Goal: Information Seeking & Learning: Learn about a topic

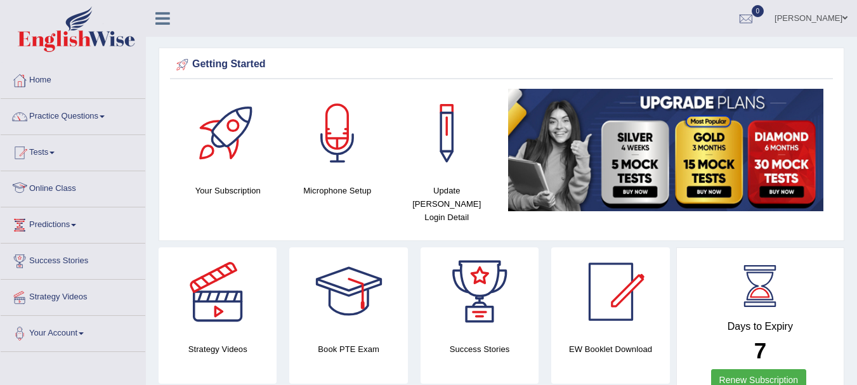
click at [47, 184] on link "Online Class" at bounding box center [73, 187] width 145 height 32
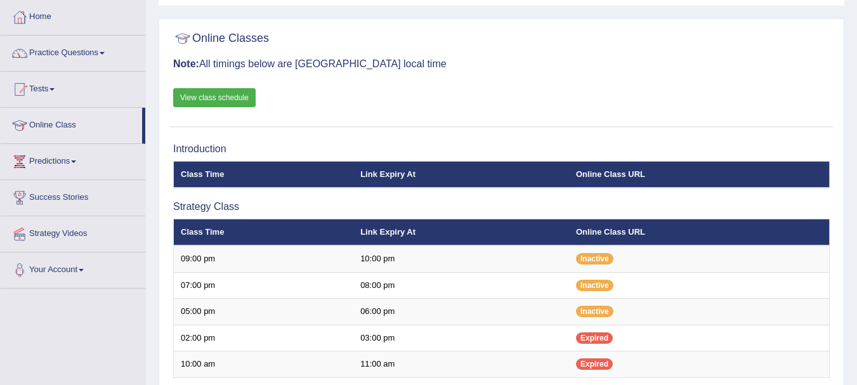
scroll to position [25, 0]
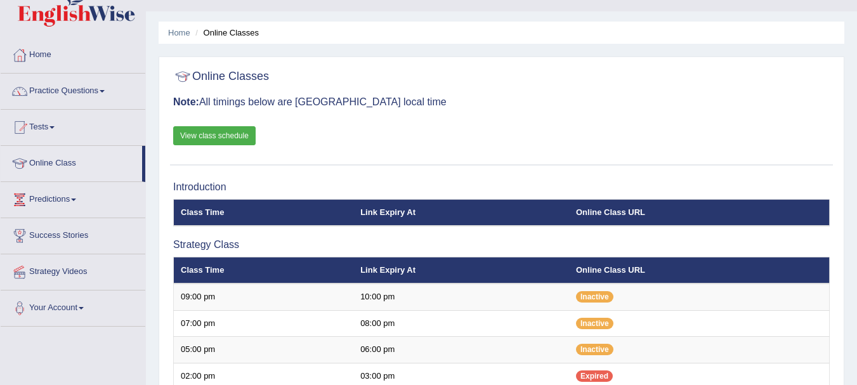
click at [233, 139] on link "View class schedule" at bounding box center [214, 135] width 82 height 19
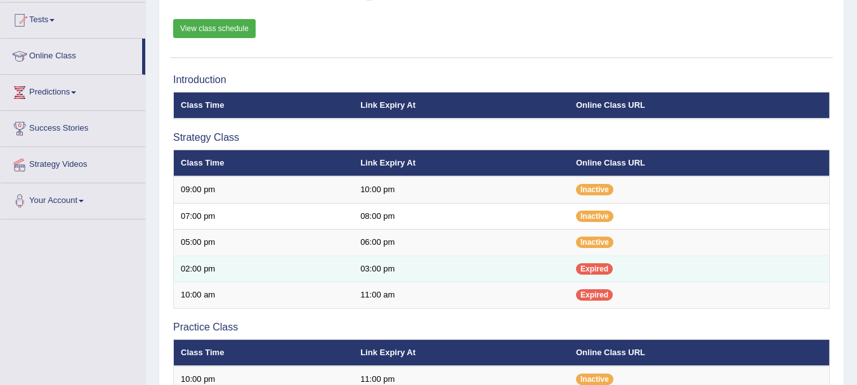
scroll to position [127, 0]
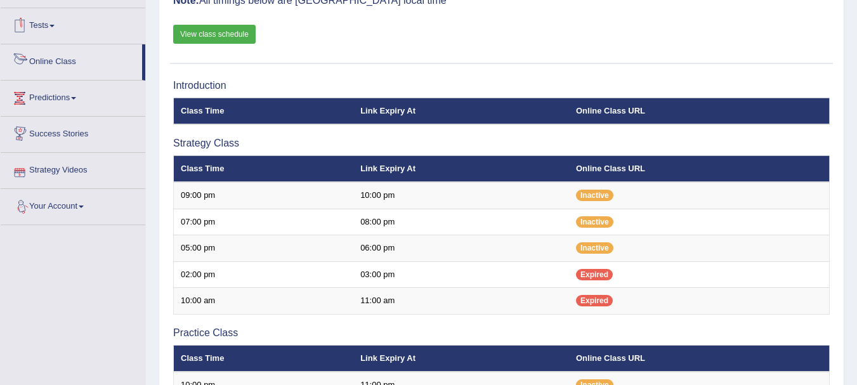
click at [60, 56] on link "Online Class" at bounding box center [71, 60] width 141 height 32
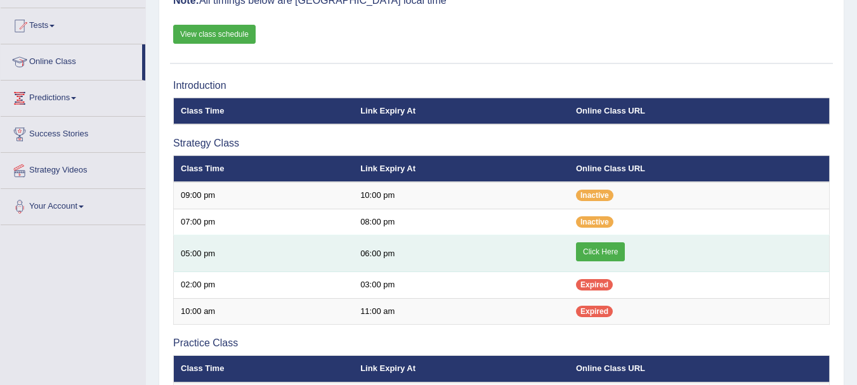
click at [602, 251] on link "Click Here" at bounding box center [600, 251] width 49 height 19
